Goal: Check status: Check status

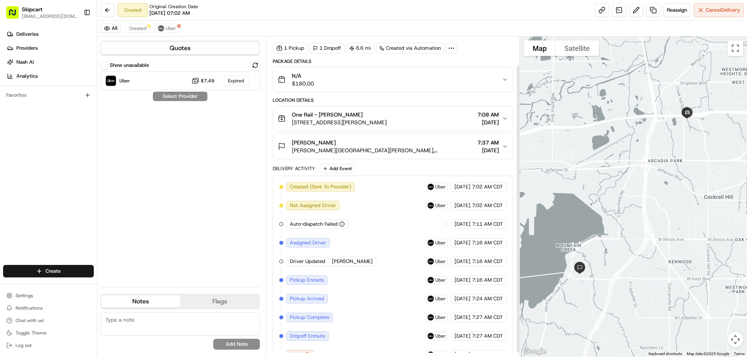
scroll to position [37, 0]
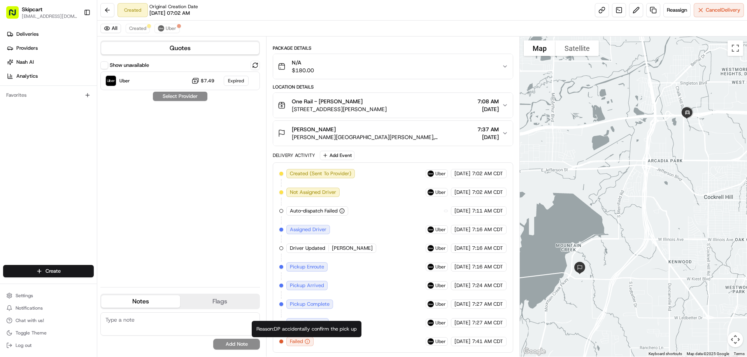
drag, startPoint x: 276, startPoint y: 329, endPoint x: 364, endPoint y: 329, distance: 88.7
drag, startPoint x: 276, startPoint y: 330, endPoint x: 358, endPoint y: 329, distance: 82.1
click at [358, 329] on div "Reason: DP accidentally confirm the pick up Reason: DP accidentally confirm the…" at bounding box center [307, 329] width 110 height 16
copy div "DP accidentally confirm the pick up"
